Goal: Find contact information: Find contact information

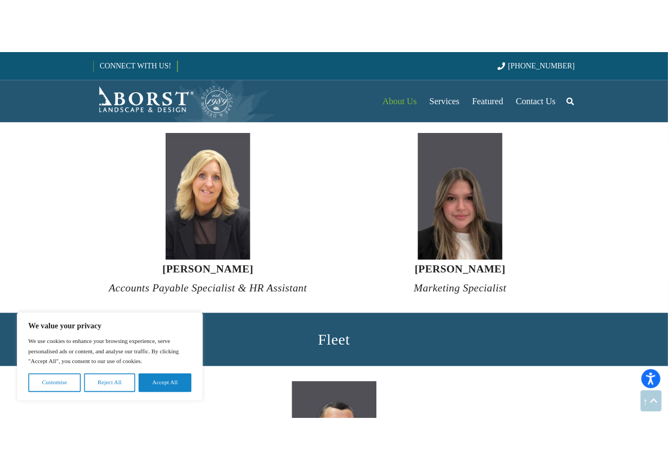
scroll to position [3962, 0]
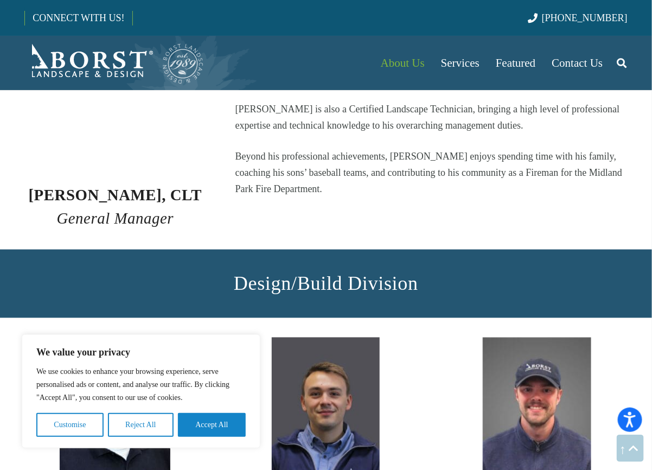
scroll to position [1598, 0]
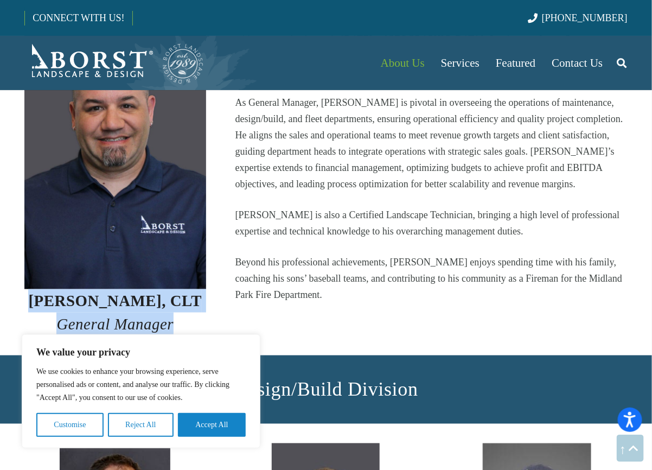
drag, startPoint x: 195, startPoint y: 304, endPoint x: 29, endPoint y: 281, distance: 168.3
click at [29, 289] on h3 "Jason Crean, CLT General Manager" at bounding box center [115, 312] width 182 height 47
copy h3 "Jason Crean, CLT General Manager"
click at [652, 394] on section "Design/Build Division" at bounding box center [326, 390] width 652 height 68
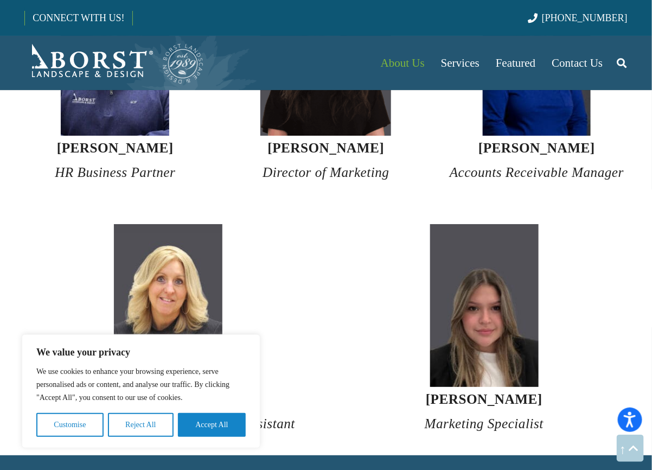
scroll to position [3932, 0]
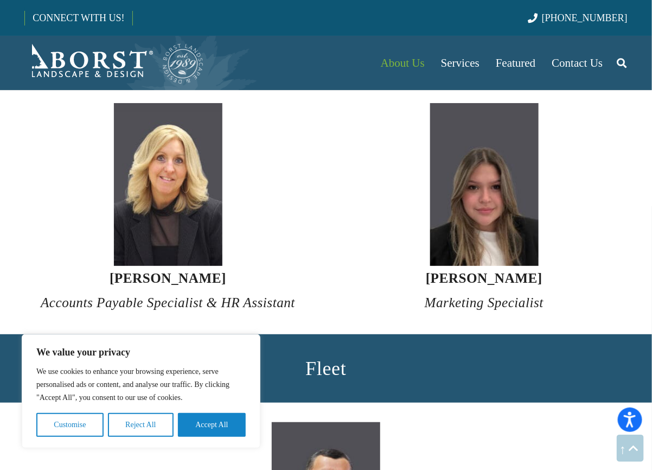
click at [185, 271] on strong "[PERSON_NAME]" at bounding box center [168, 278] width 117 height 15
copy strong "Fellowes"
